Goal: Transaction & Acquisition: Purchase product/service

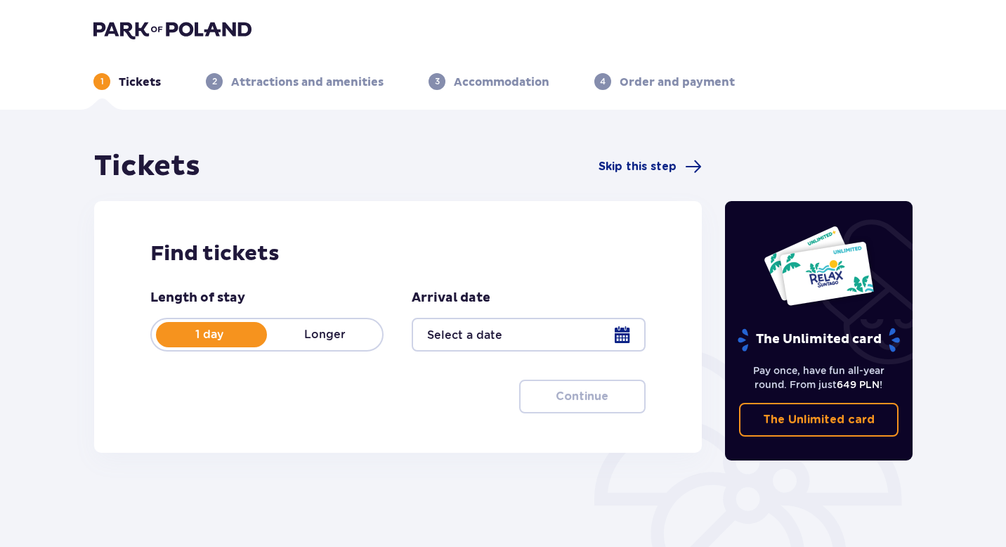
click at [626, 336] on div at bounding box center [528, 335] width 233 height 34
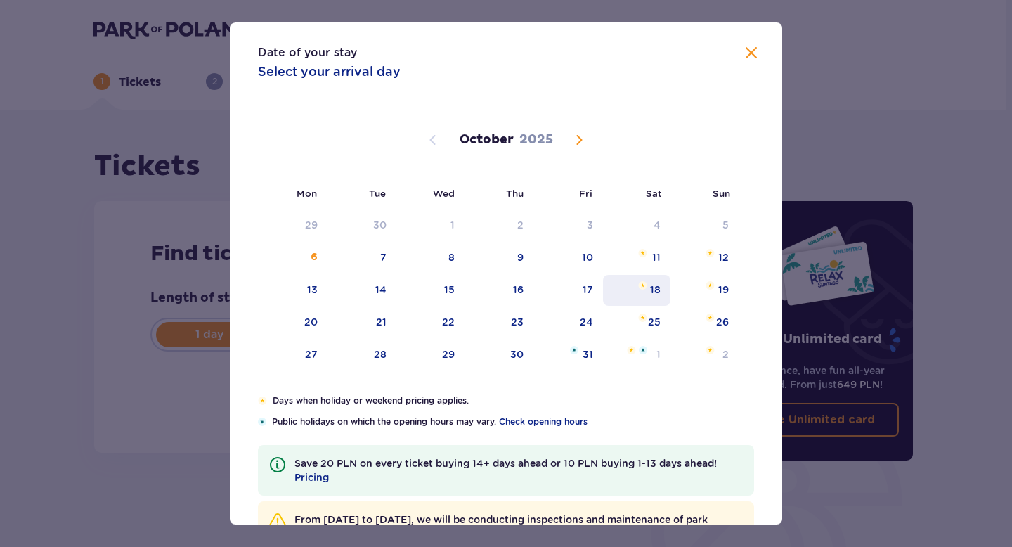
click at [661, 289] on div "18" at bounding box center [637, 290] width 68 height 31
type input "[DATE]"
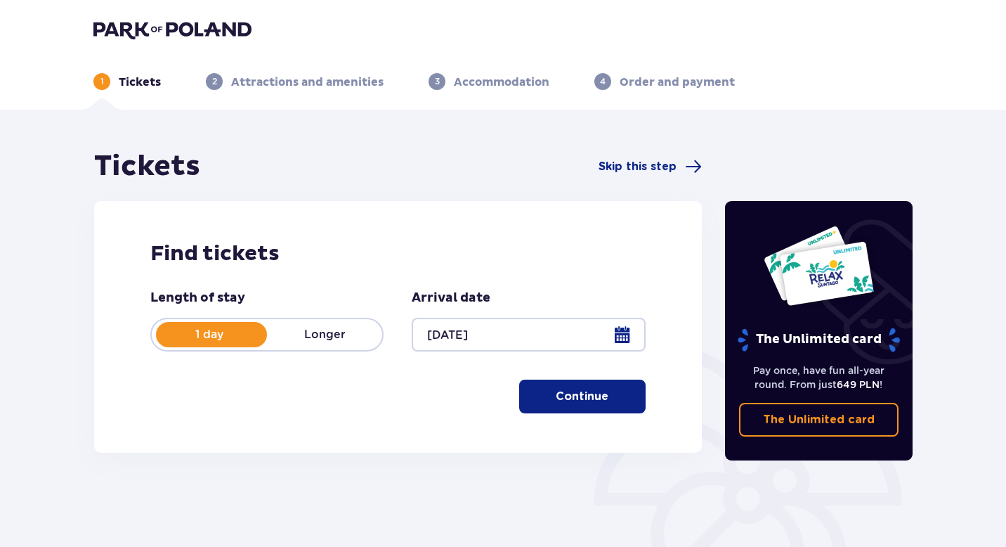
click at [614, 331] on div at bounding box center [528, 335] width 233 height 34
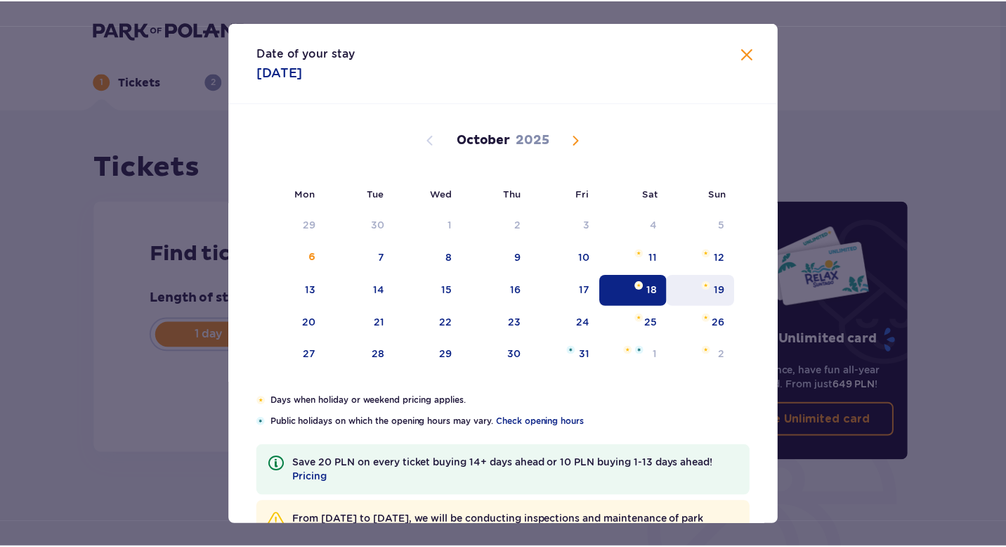
scroll to position [55, 0]
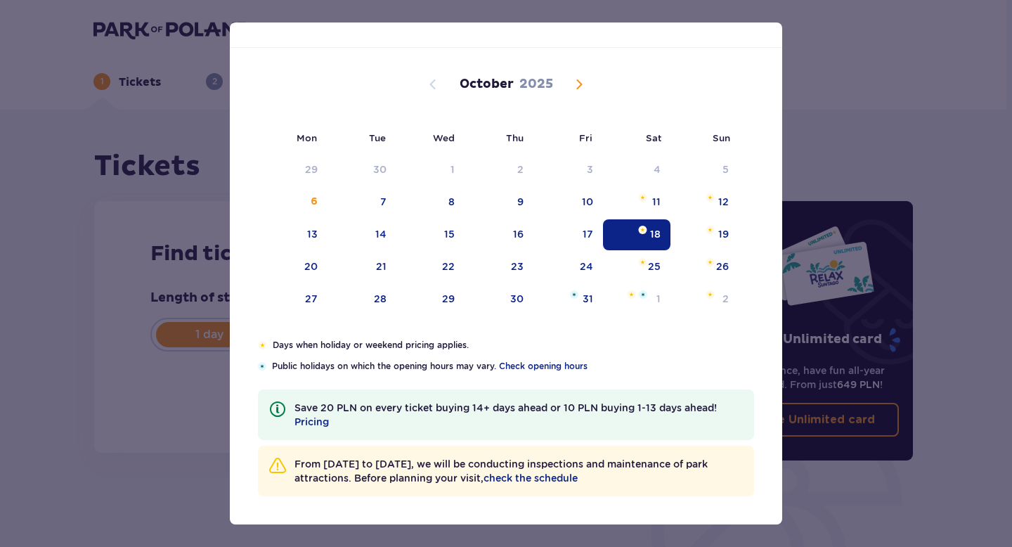
click at [620, 229] on div "18" at bounding box center [637, 234] width 68 height 31
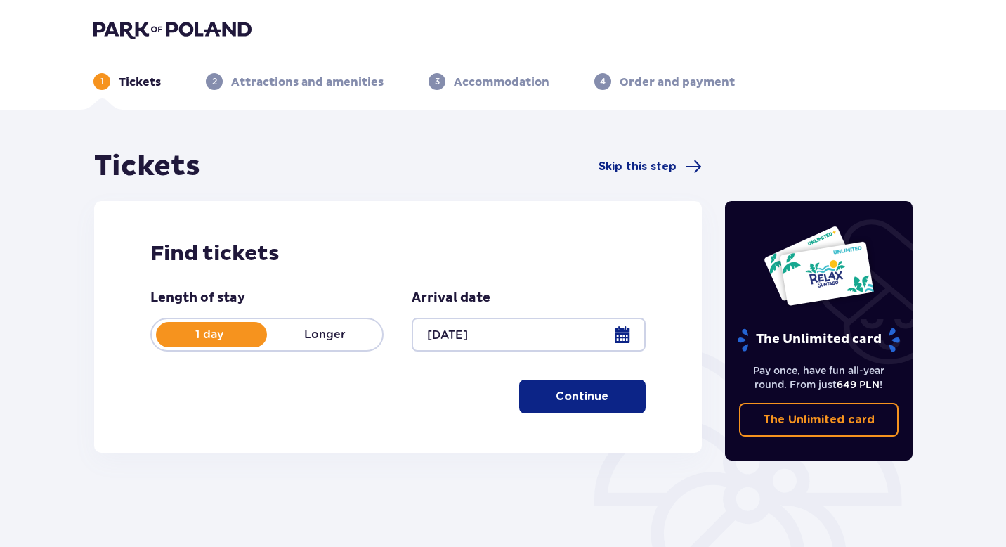
click at [317, 328] on p "Longer" at bounding box center [324, 334] width 115 height 15
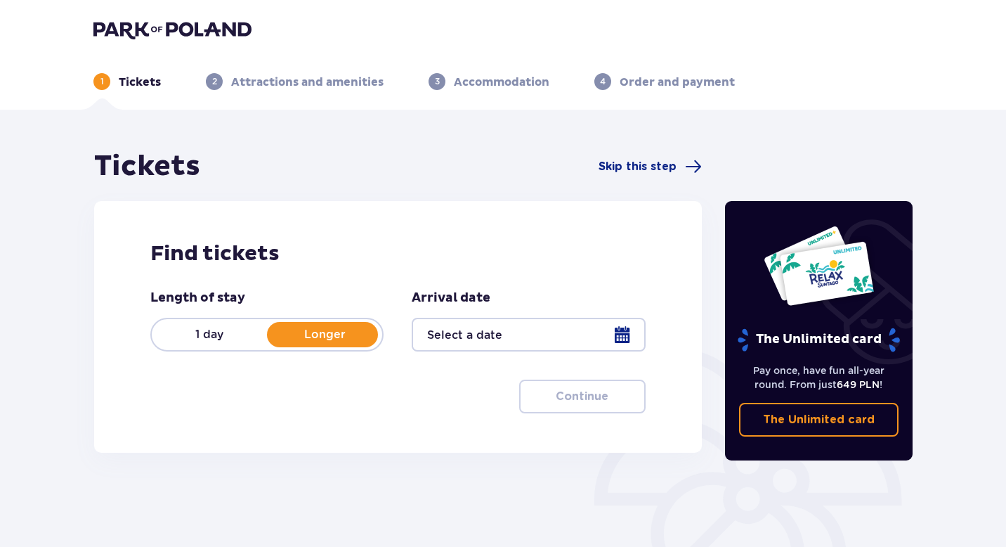
click at [252, 337] on p "1 day" at bounding box center [209, 334] width 115 height 15
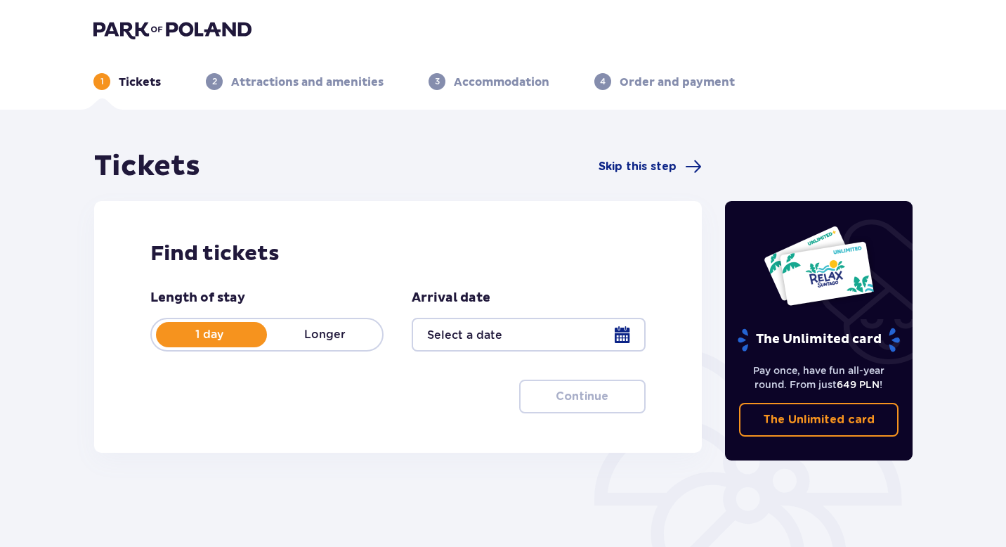
click at [589, 342] on div at bounding box center [528, 335] width 233 height 34
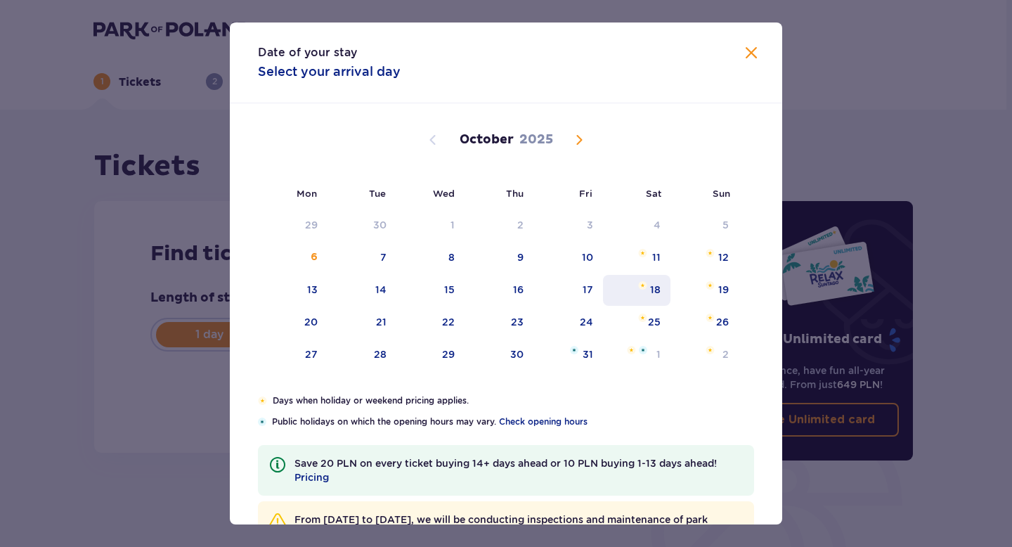
click at [653, 291] on div "18" at bounding box center [655, 289] width 11 height 14
type input "[DATE]"
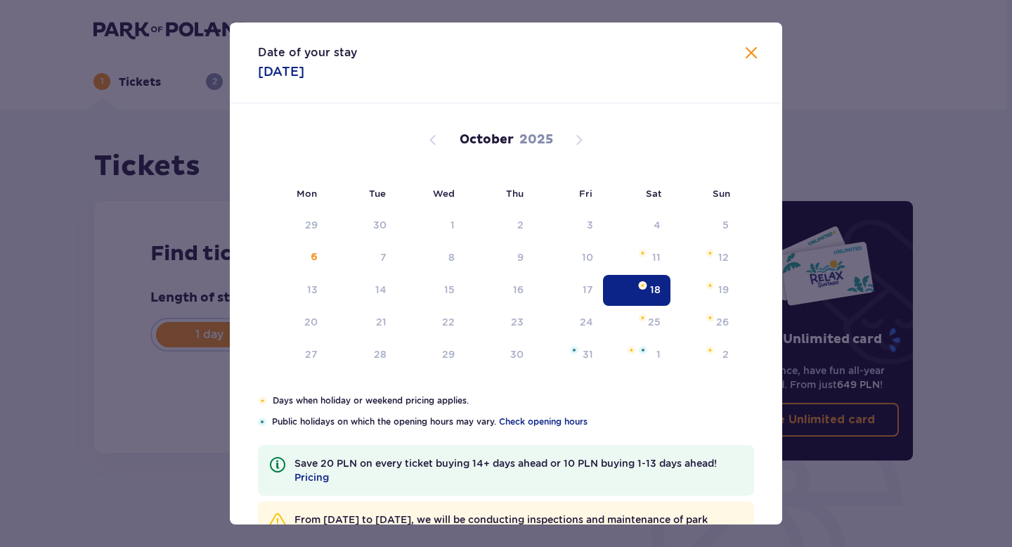
click at [653, 291] on div "Find tickets Length of stay 1 day Longer Arrival date [DATE] Continue Proceed t…" at bounding box center [398, 326] width 608 height 251
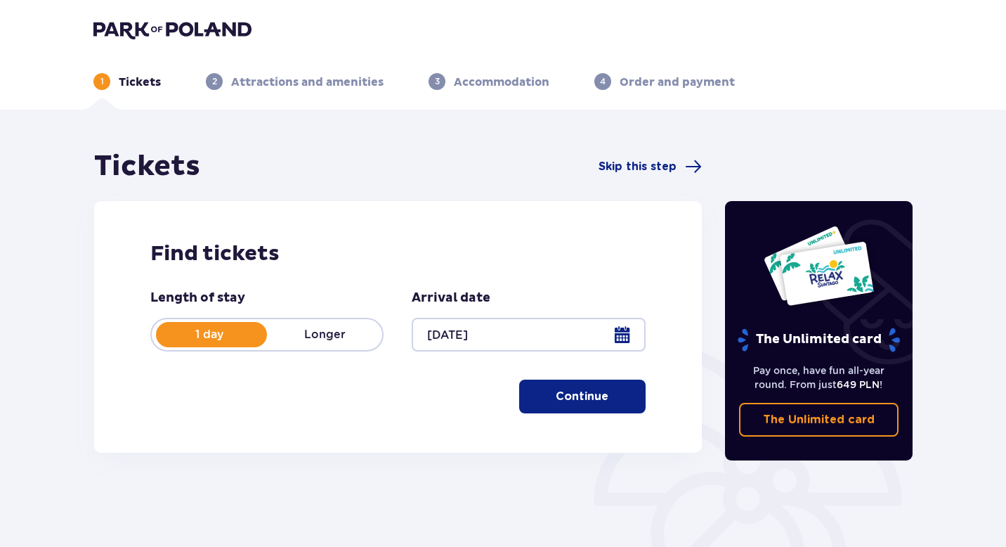
click at [606, 392] on span "button" at bounding box center [611, 396] width 17 height 17
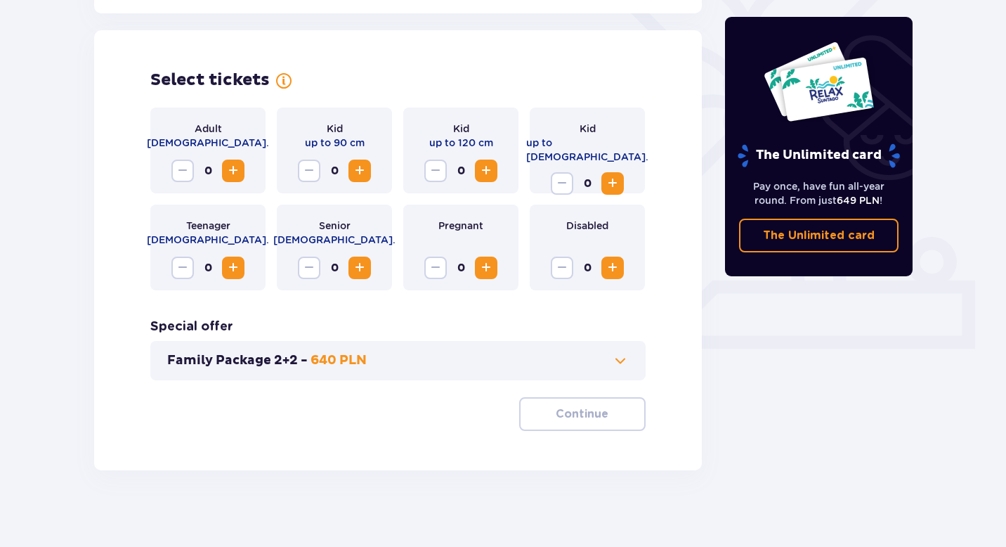
scroll to position [385, 0]
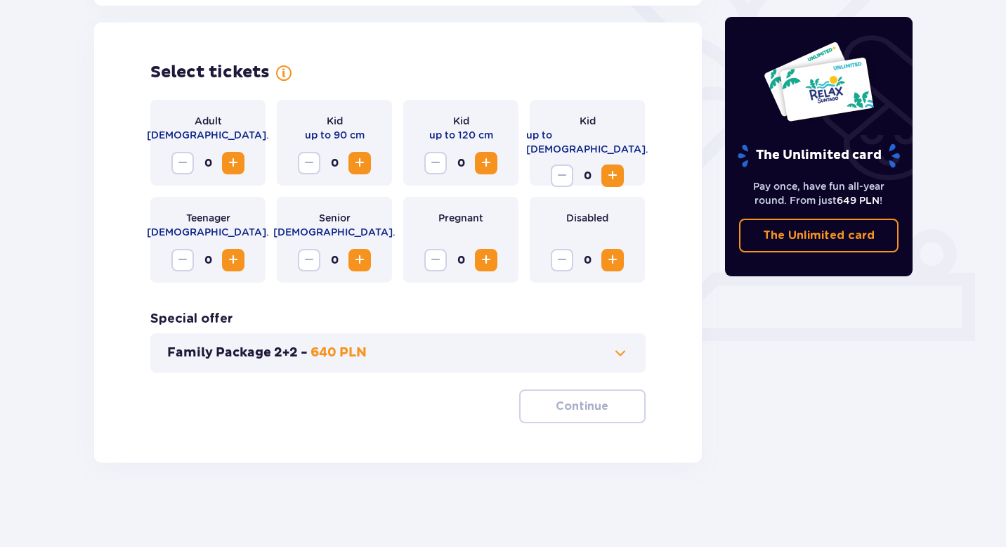
click at [233, 169] on span "Increase" at bounding box center [233, 163] width 17 height 17
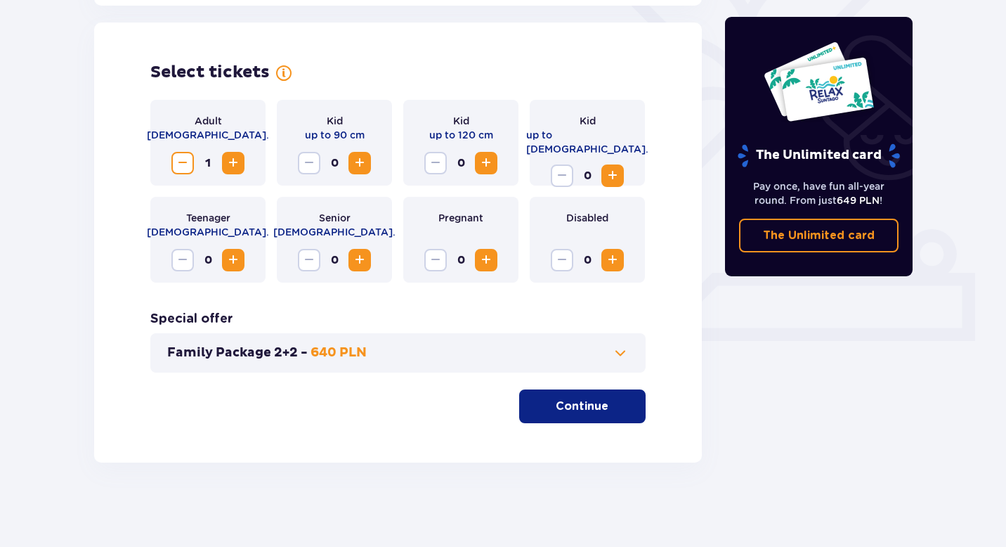
click at [483, 267] on span "Increase" at bounding box center [486, 259] width 17 height 17
click at [363, 165] on span "Increase" at bounding box center [359, 163] width 17 height 17
click at [481, 167] on span "Increase" at bounding box center [486, 163] width 17 height 17
click at [620, 358] on span at bounding box center [620, 352] width 17 height 17
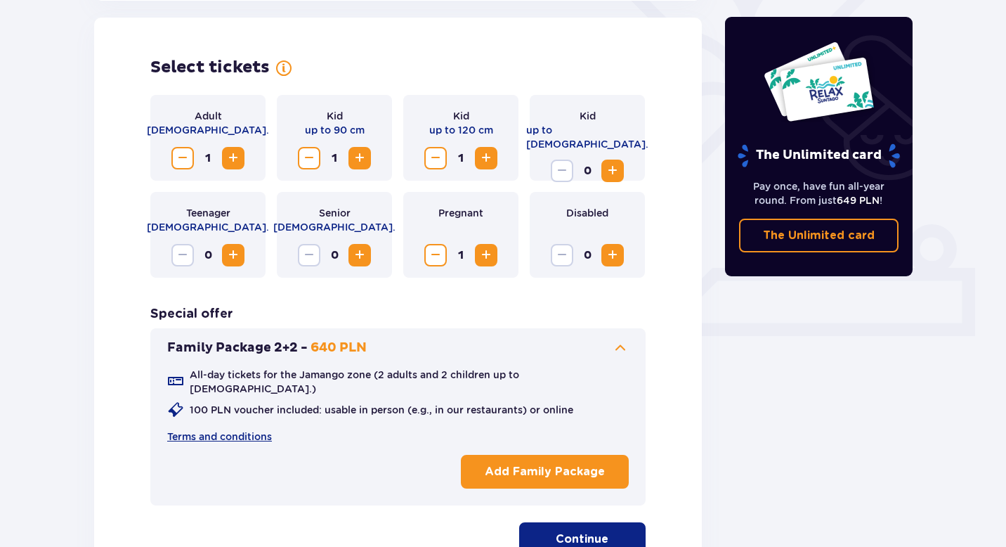
scroll to position [391, 0]
click at [570, 530] on p "Continue" at bounding box center [582, 537] width 53 height 15
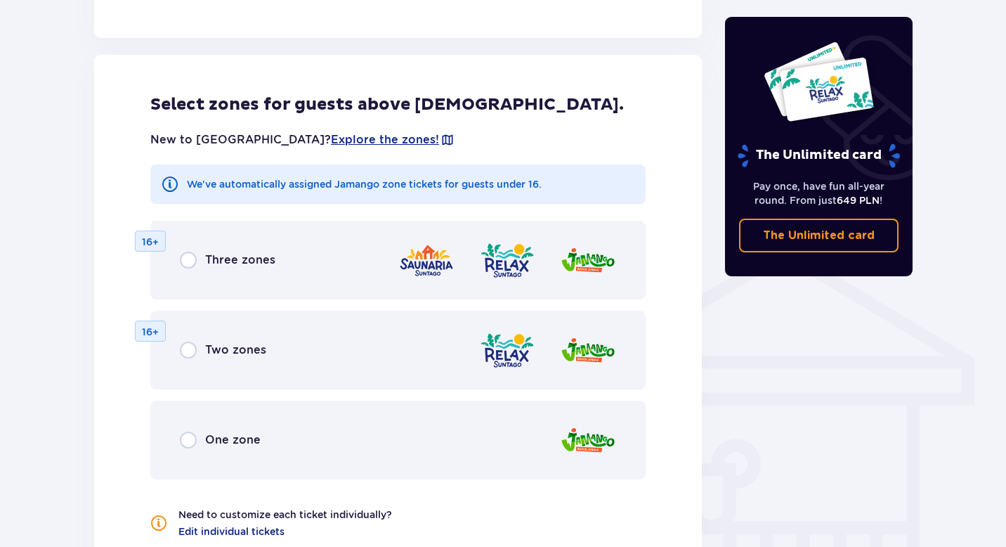
scroll to position [906, 0]
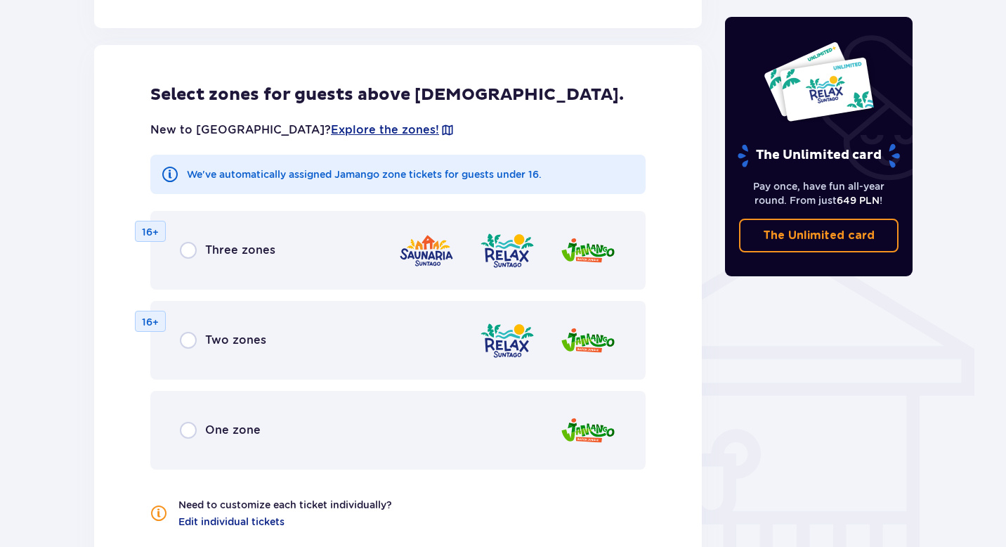
click at [186, 242] on input "radio" at bounding box center [188, 250] width 17 height 17
radio input "true"
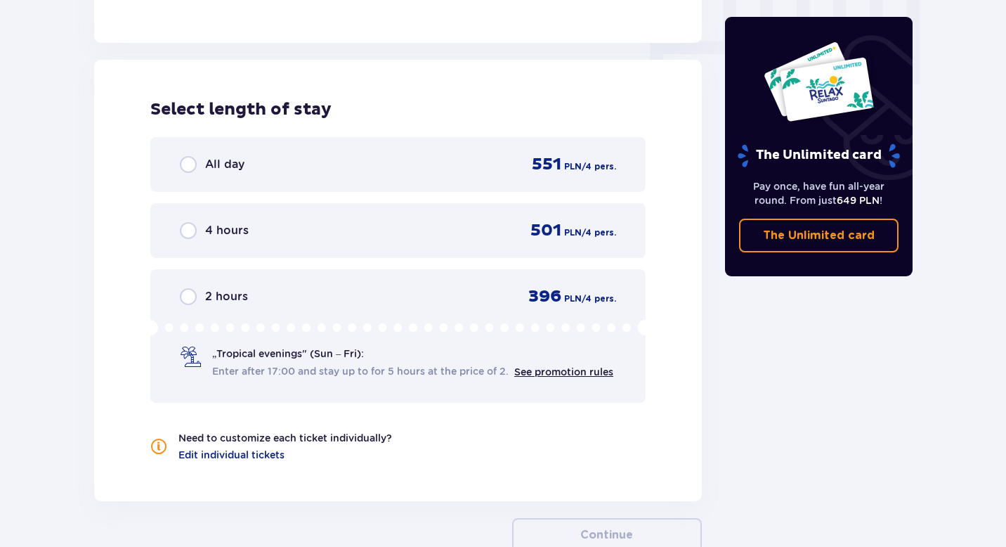
scroll to position [1430, 0]
click at [192, 161] on input "radio" at bounding box center [188, 165] width 17 height 17
radio input "true"
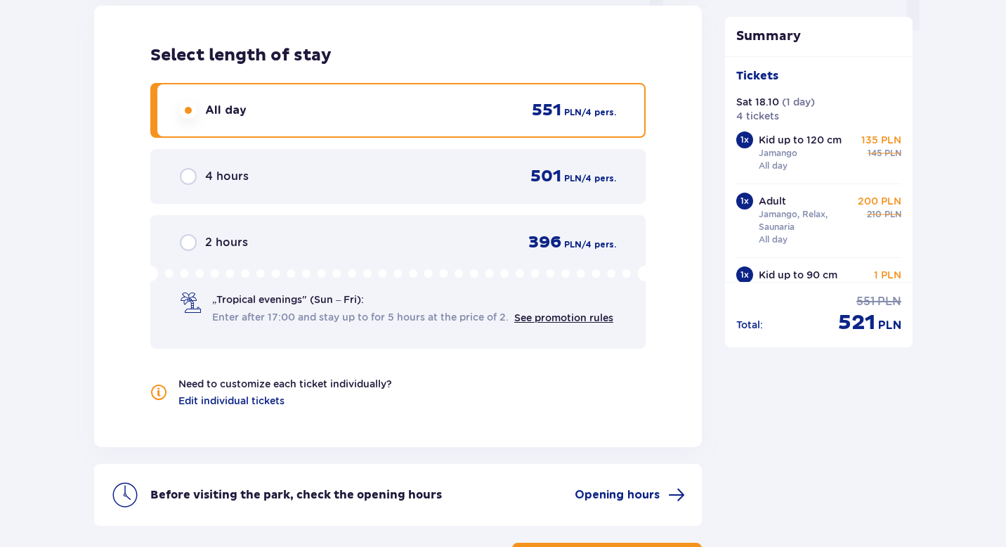
scroll to position [1483, 0]
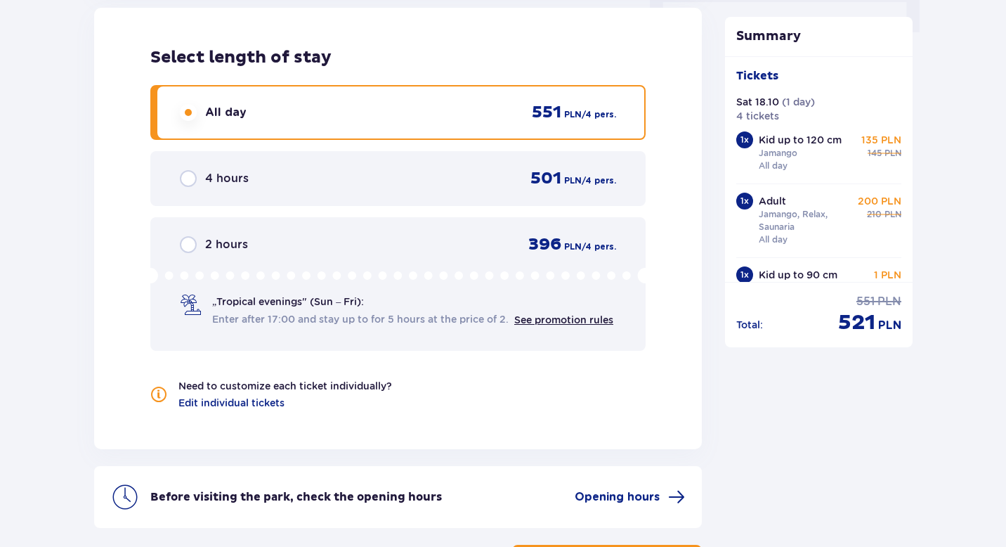
click at [601, 473] on div "Before visiting the park, check the opening hours Opening hours" at bounding box center [398, 497] width 608 height 62
click at [621, 495] on div "Before visiting the park, check the opening hours Opening hours" at bounding box center [398, 497] width 608 height 62
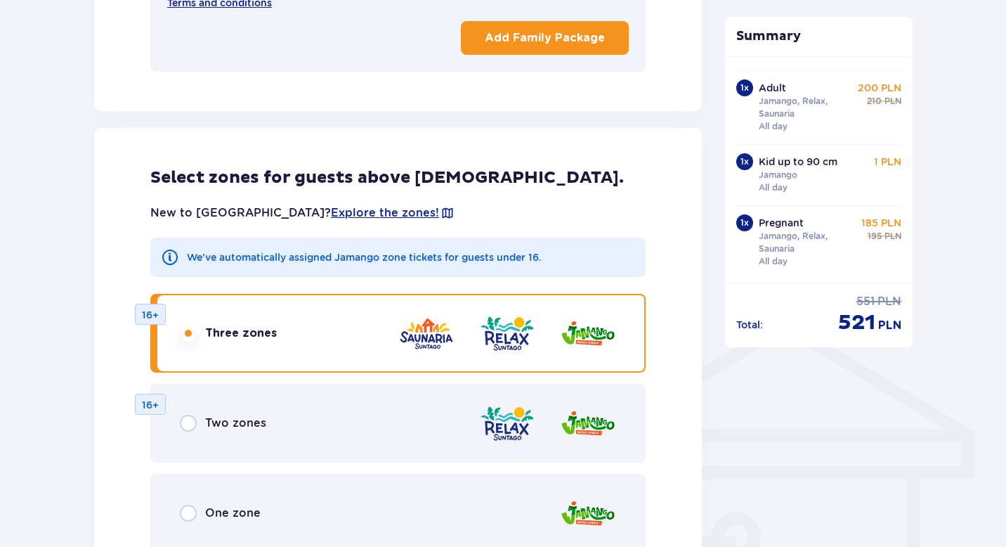
scroll to position [1288, 0]
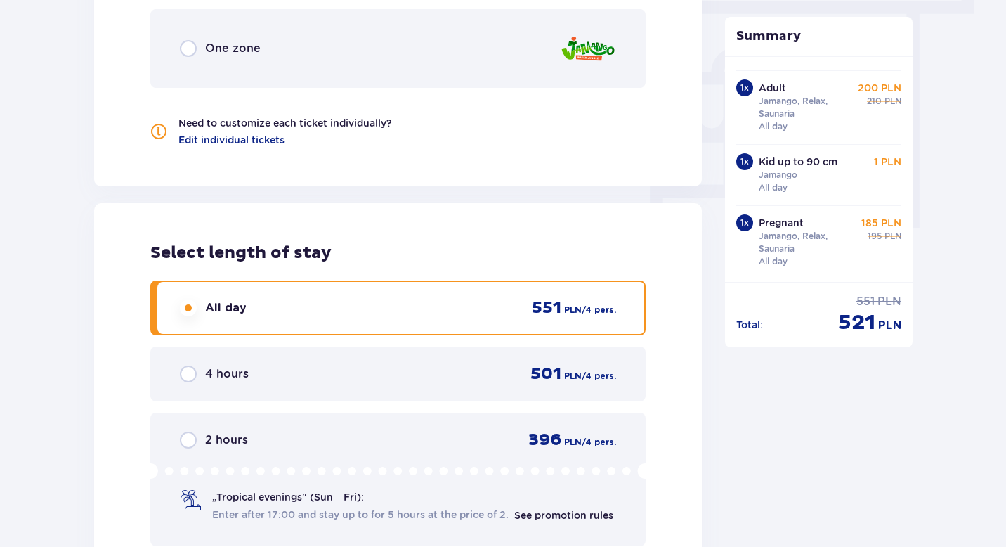
click at [271, 363] on div "4 hours 501 PLN / 4 pers." at bounding box center [398, 373] width 436 height 21
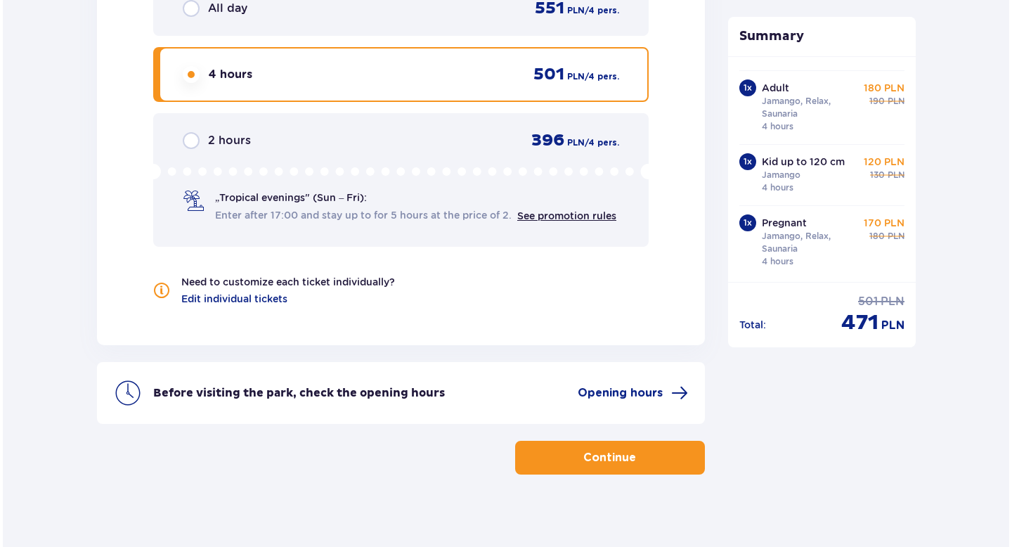
scroll to position [1588, 0]
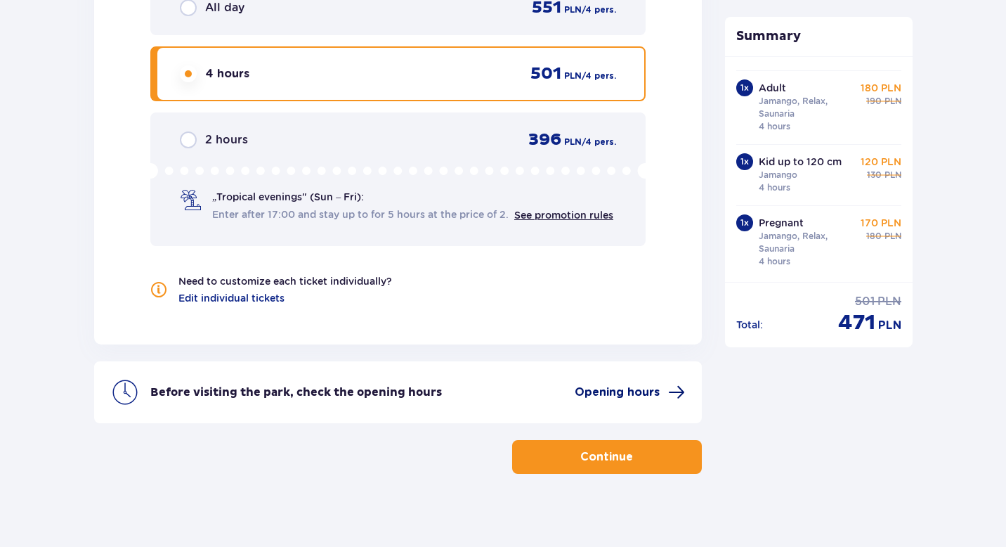
click at [643, 384] on span "Opening hours" at bounding box center [617, 391] width 85 height 15
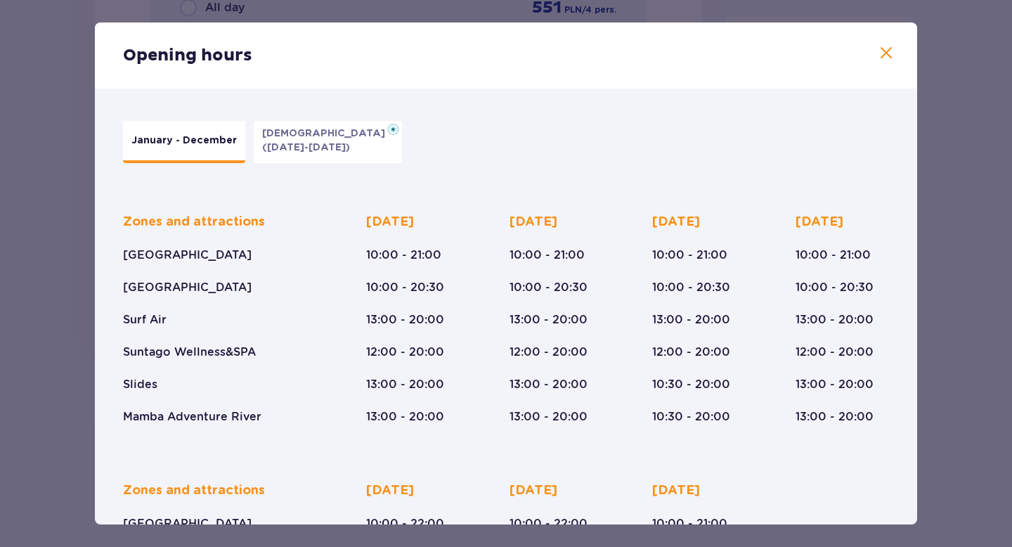
click at [298, 149] on p "([DATE]-[DATE])" at bounding box center [306, 147] width 88 height 14
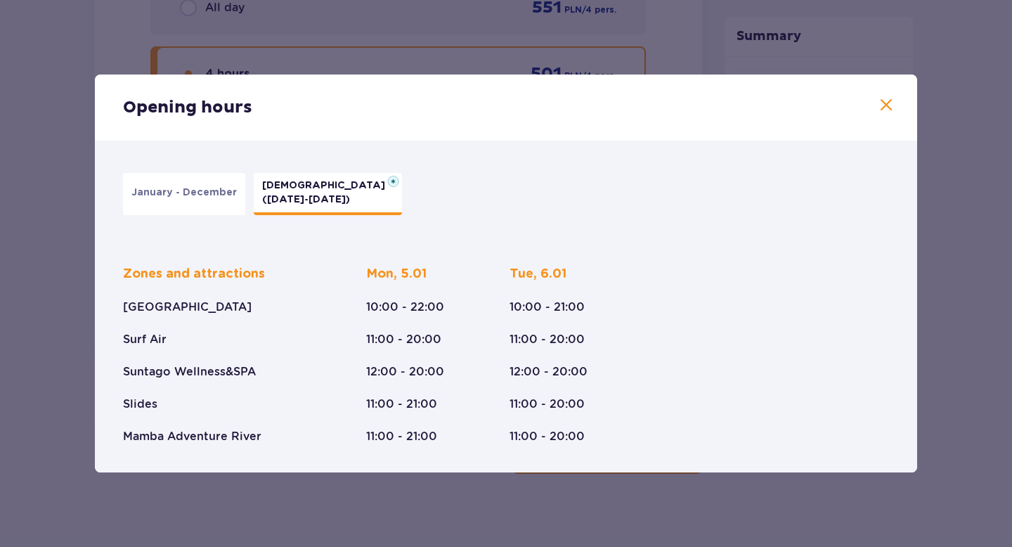
click at [202, 194] on p "January - December" at bounding box center [183, 192] width 105 height 14
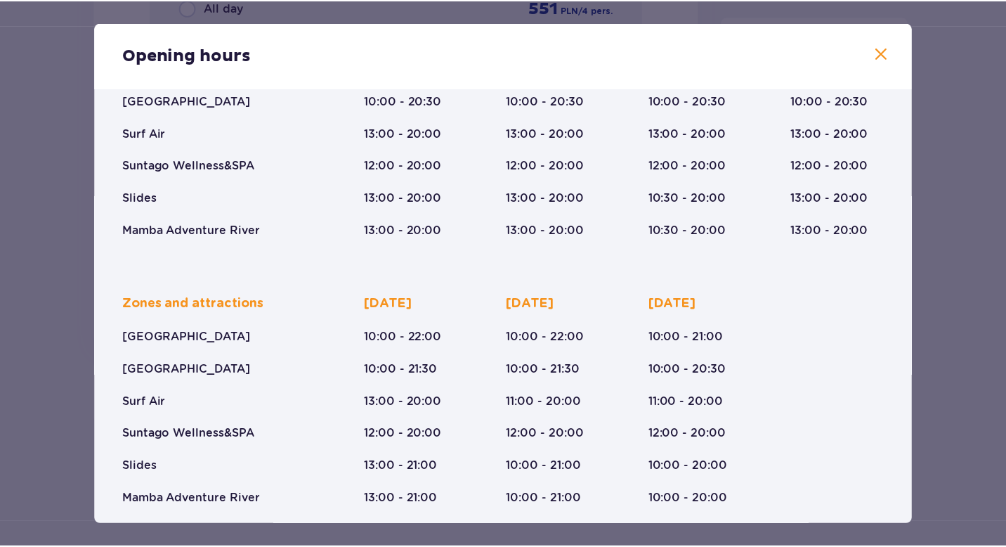
scroll to position [188, 0]
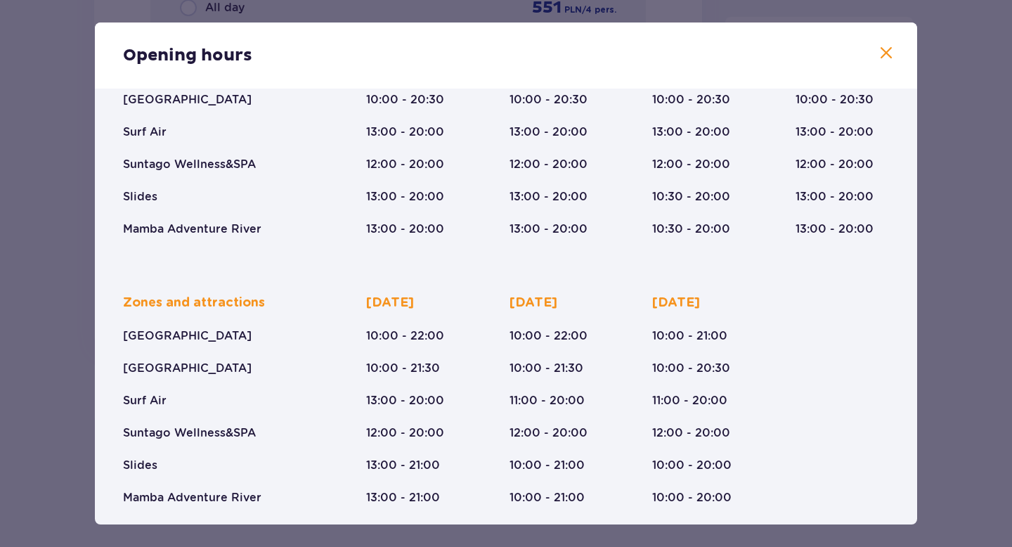
click at [745, 53] on span at bounding box center [885, 53] width 17 height 17
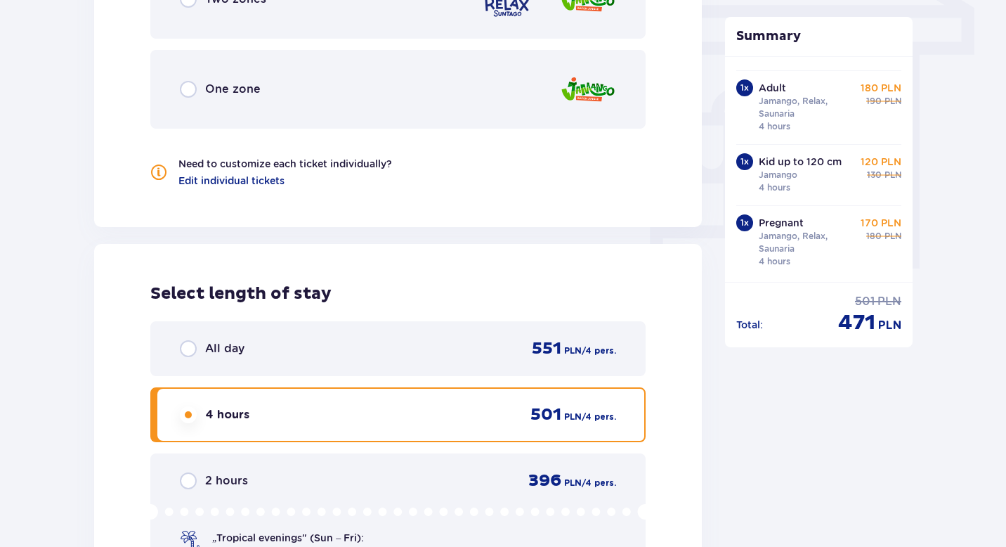
scroll to position [1386, 0]
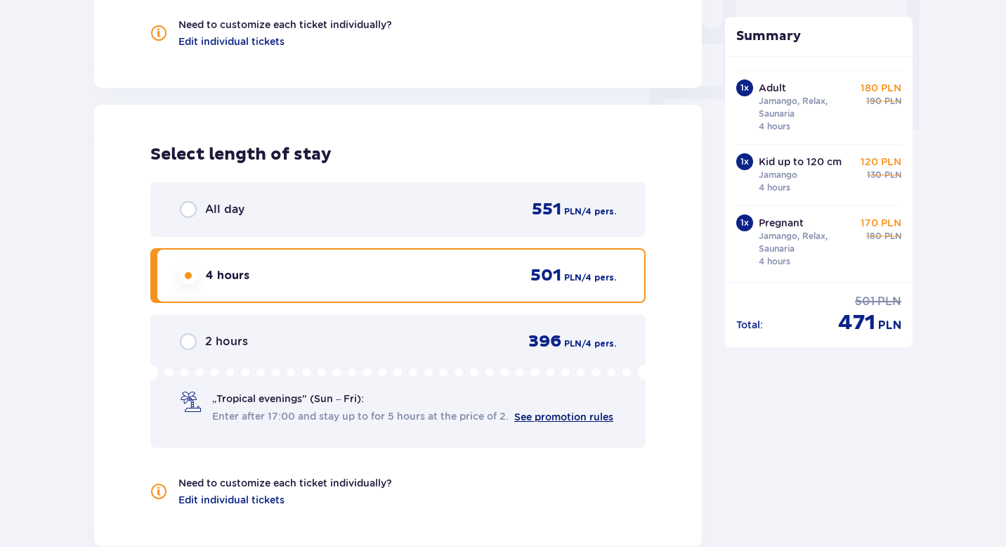
click at [550, 411] on link "See promotion rules" at bounding box center [563, 416] width 99 height 11
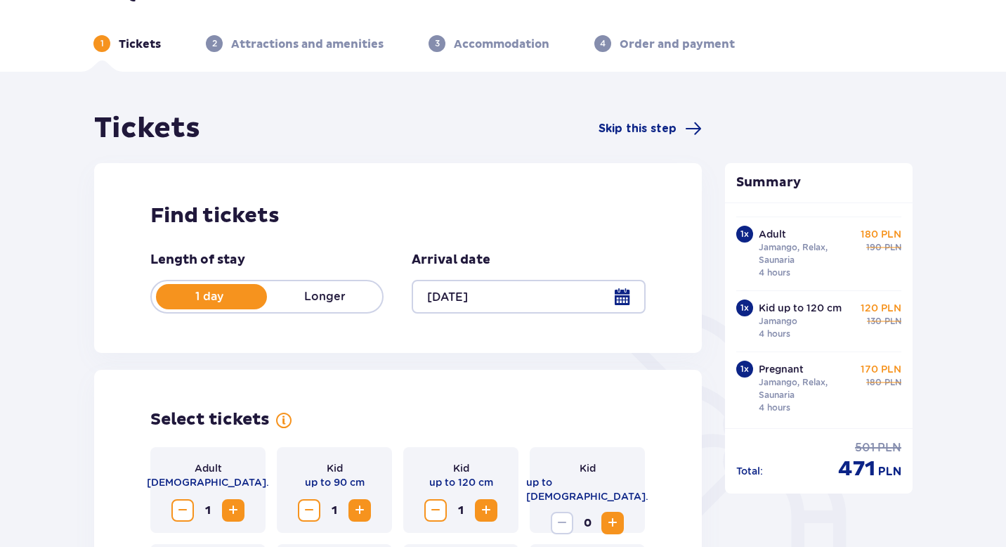
scroll to position [0, 0]
